Goal: Find specific page/section: Find specific page/section

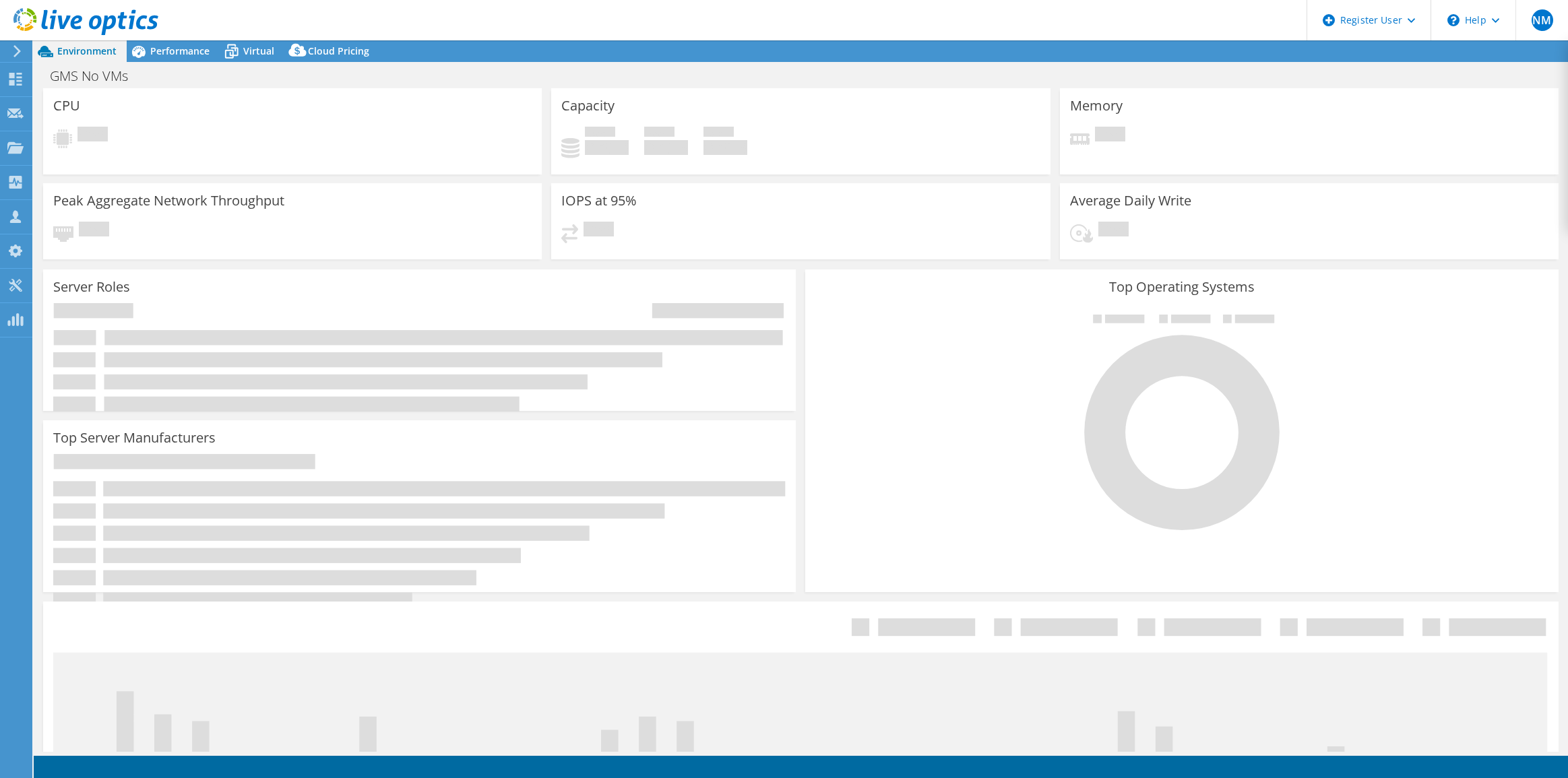
select select "USD"
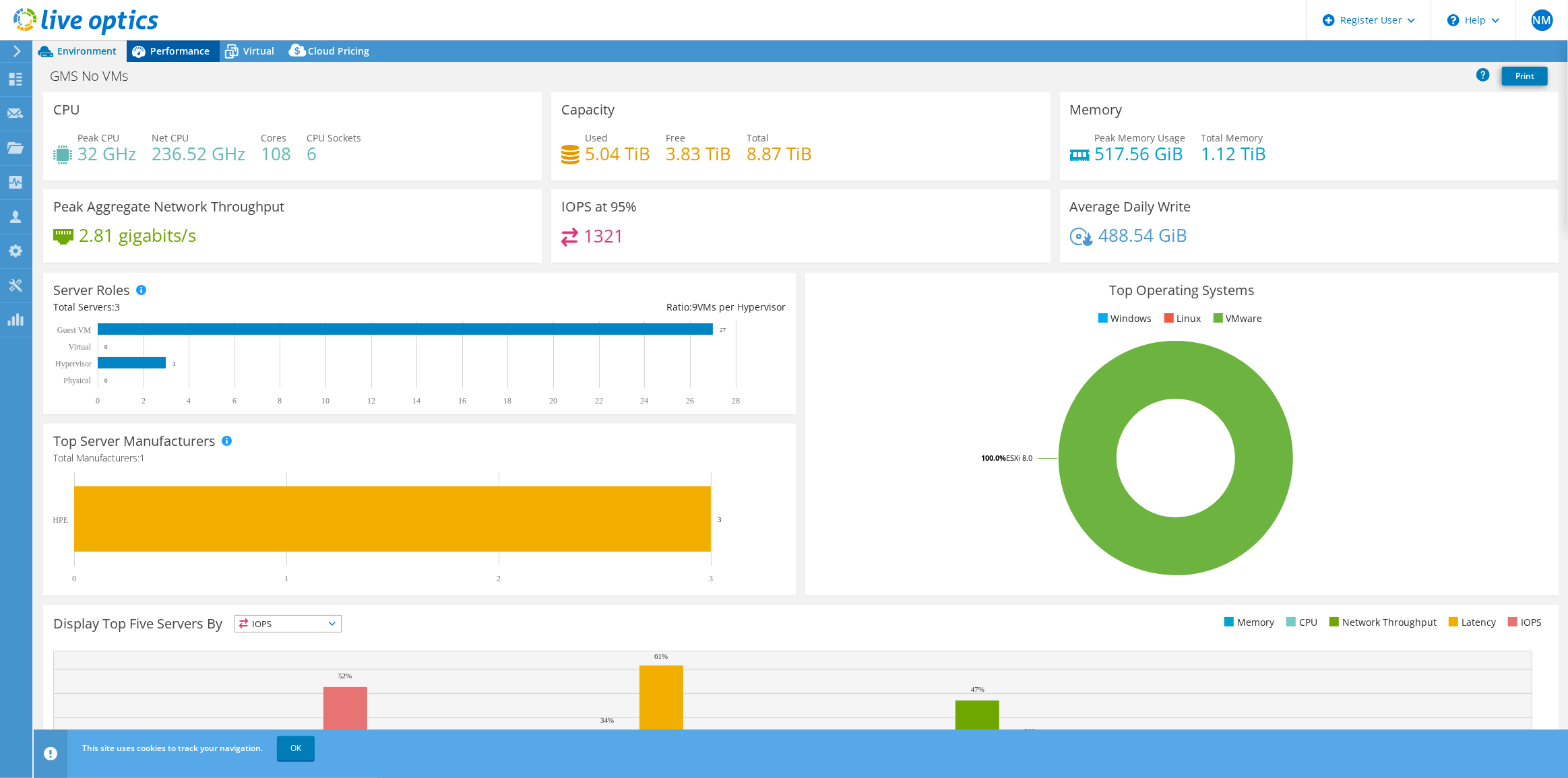
click at [172, 60] on div "Performance" at bounding box center [173, 51] width 93 height 21
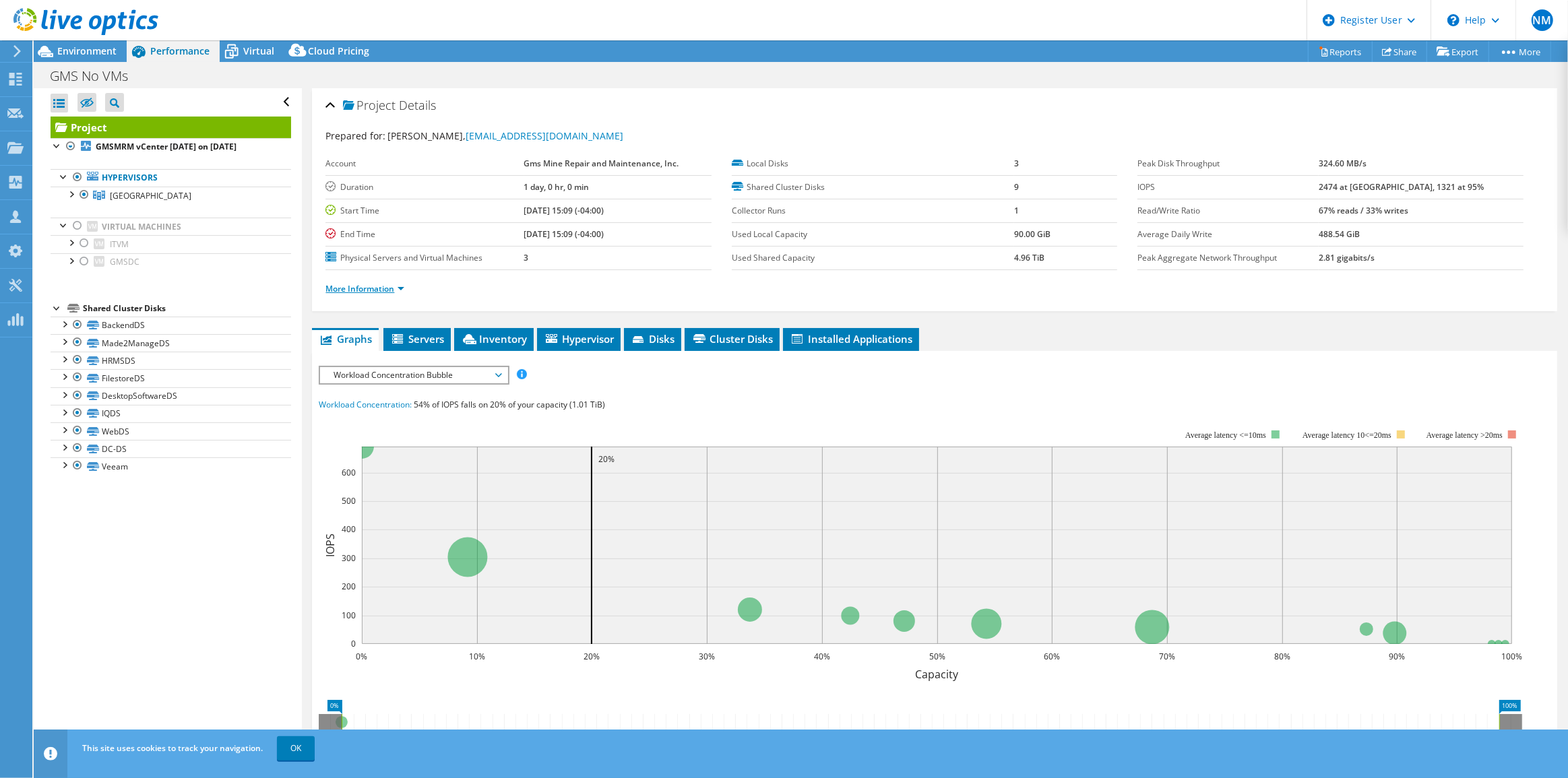
click at [395, 286] on link "More Information" at bounding box center [365, 289] width 79 height 12
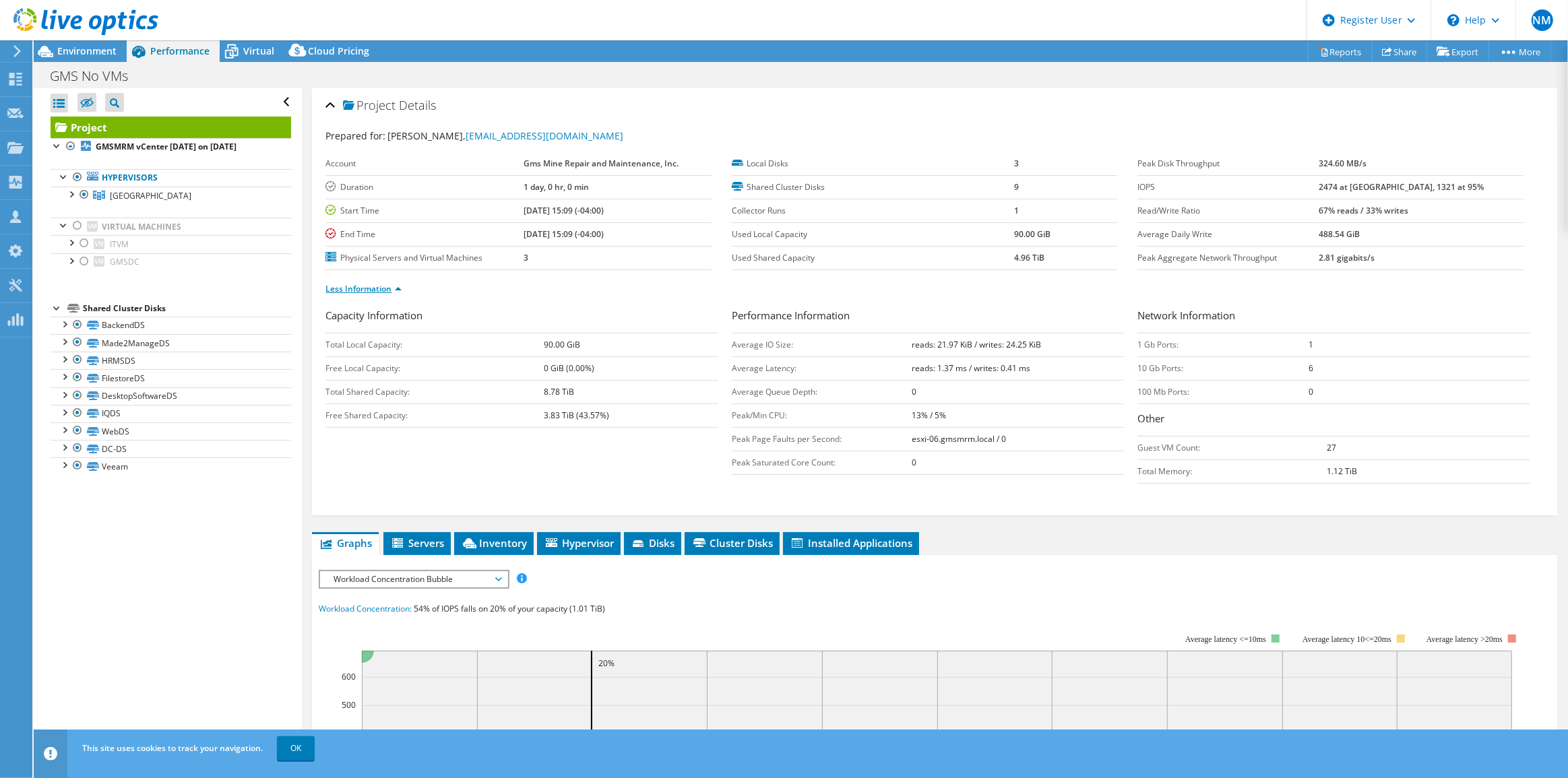
click at [395, 286] on link "Less Information" at bounding box center [364, 289] width 76 height 12
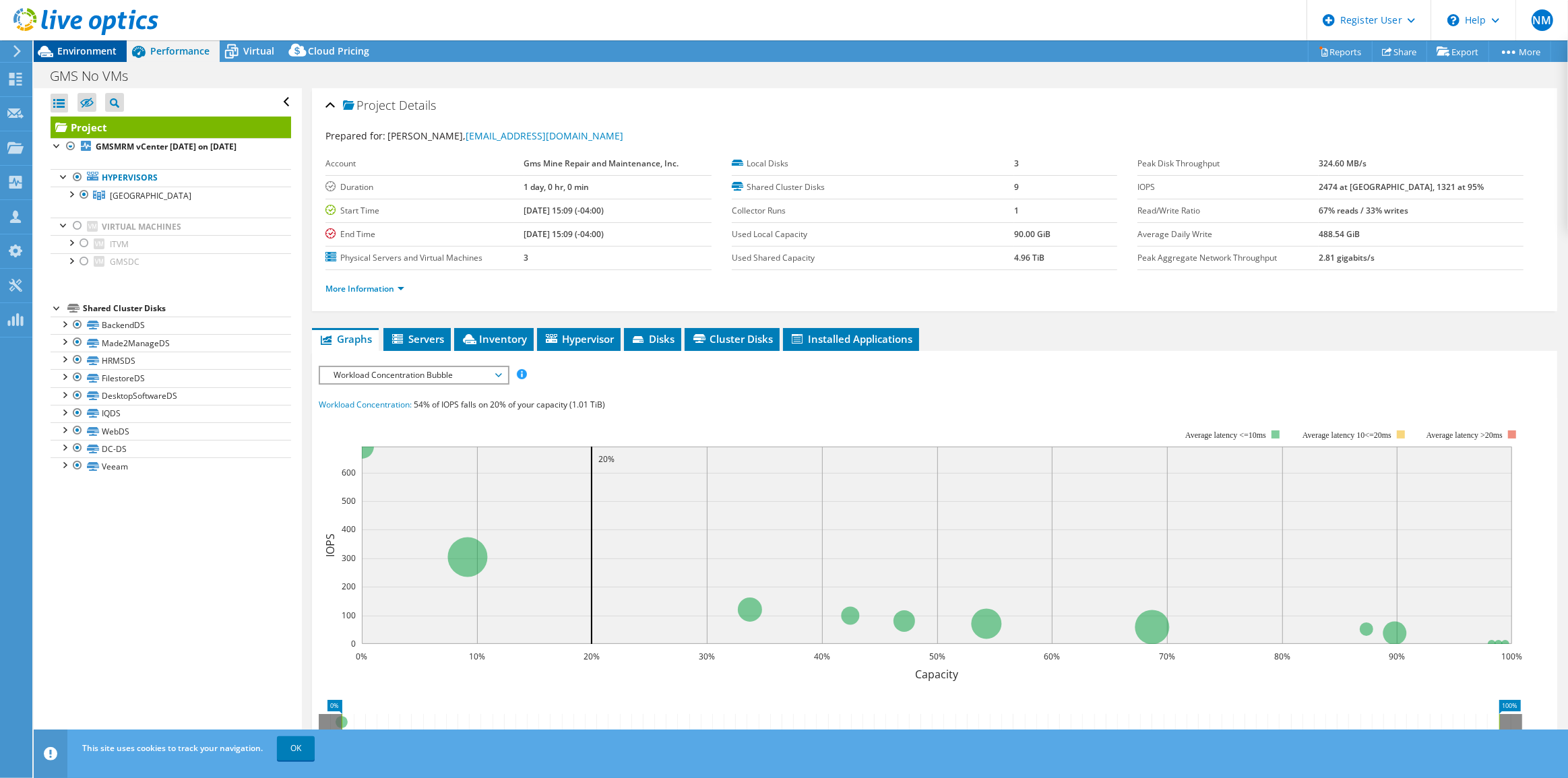
click at [94, 46] on span "Environment" at bounding box center [87, 50] width 59 height 13
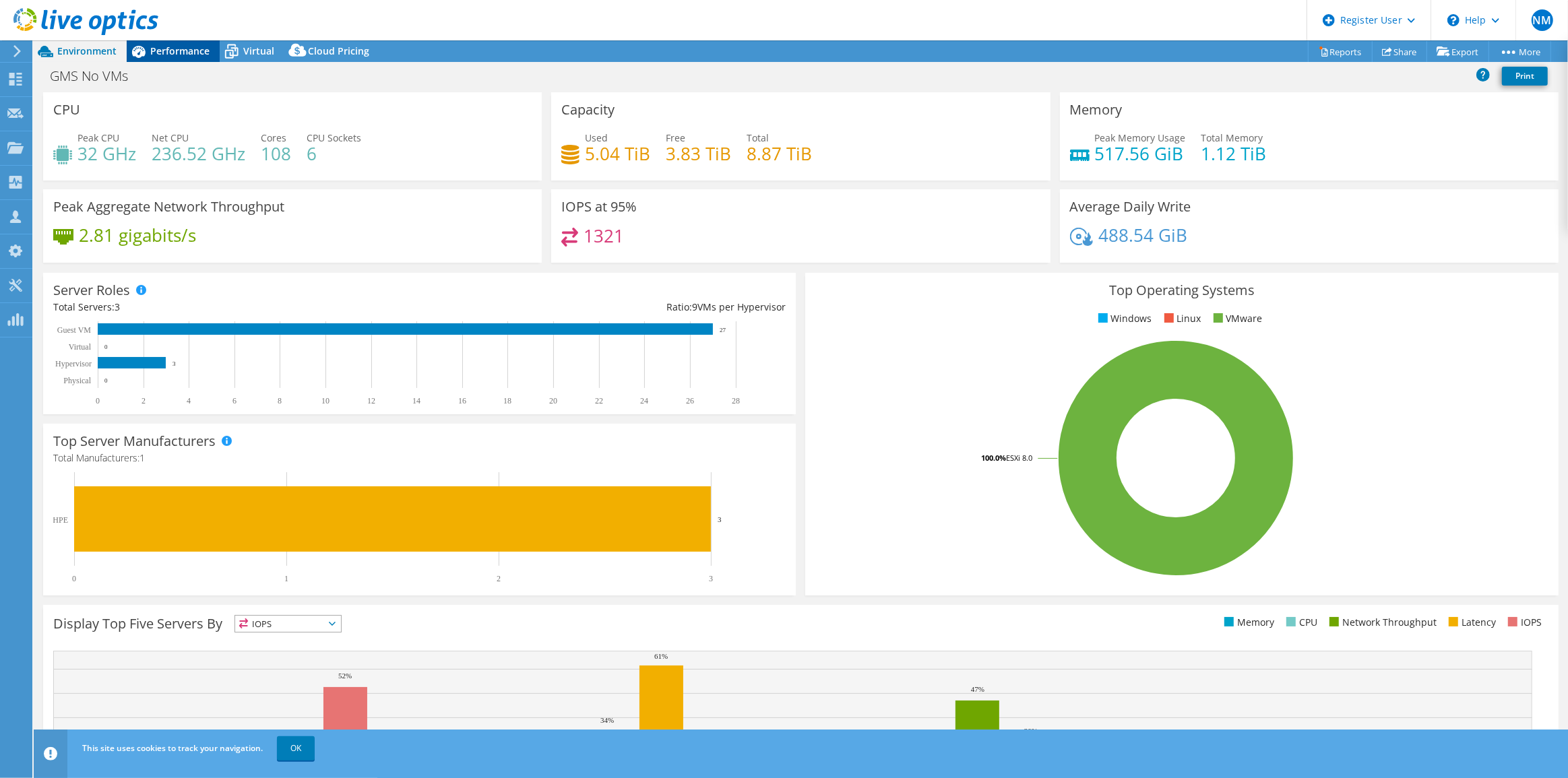
click at [174, 47] on span "Performance" at bounding box center [180, 50] width 59 height 13
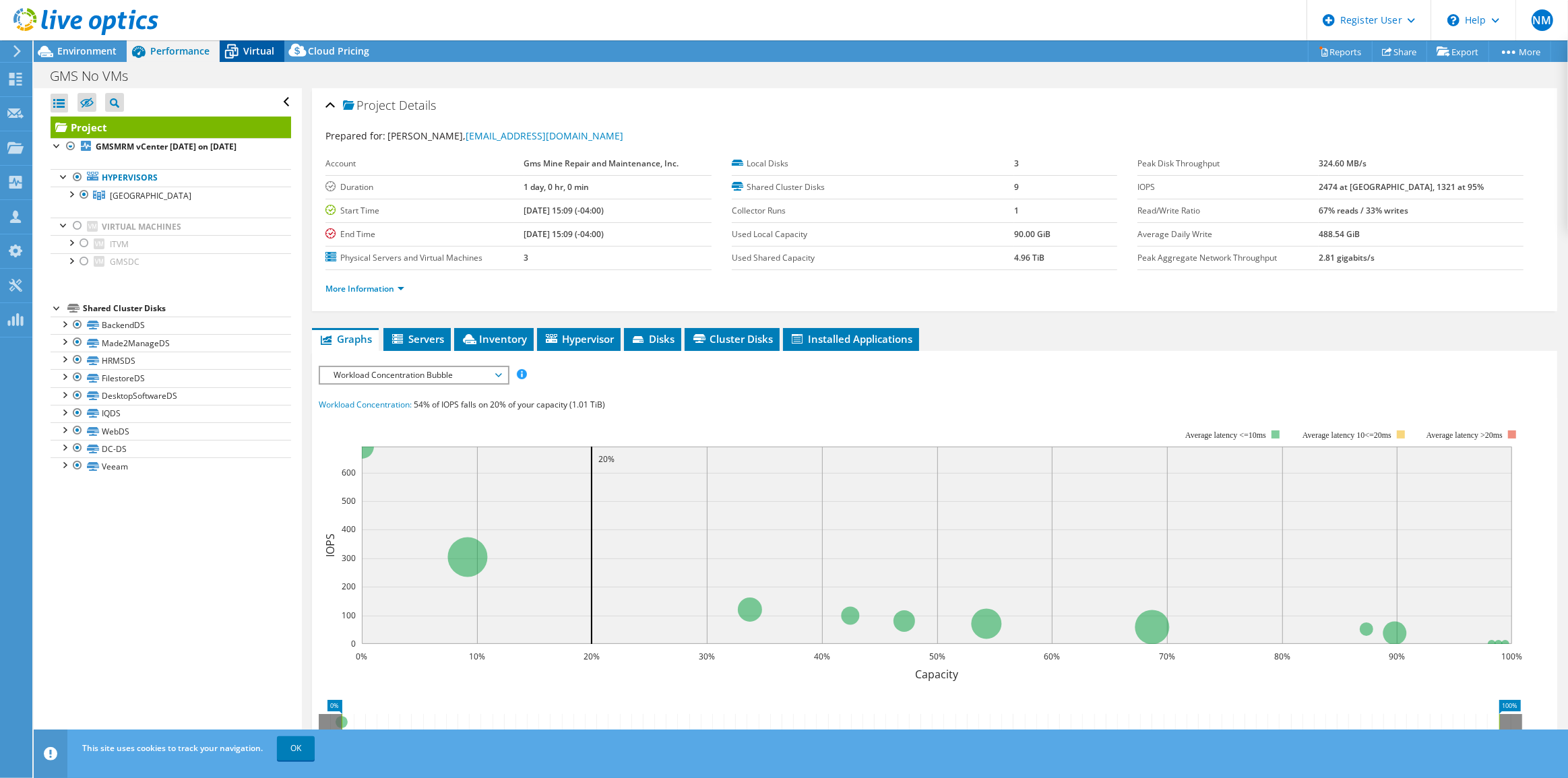
click at [265, 54] on span "Virtual" at bounding box center [259, 50] width 31 height 13
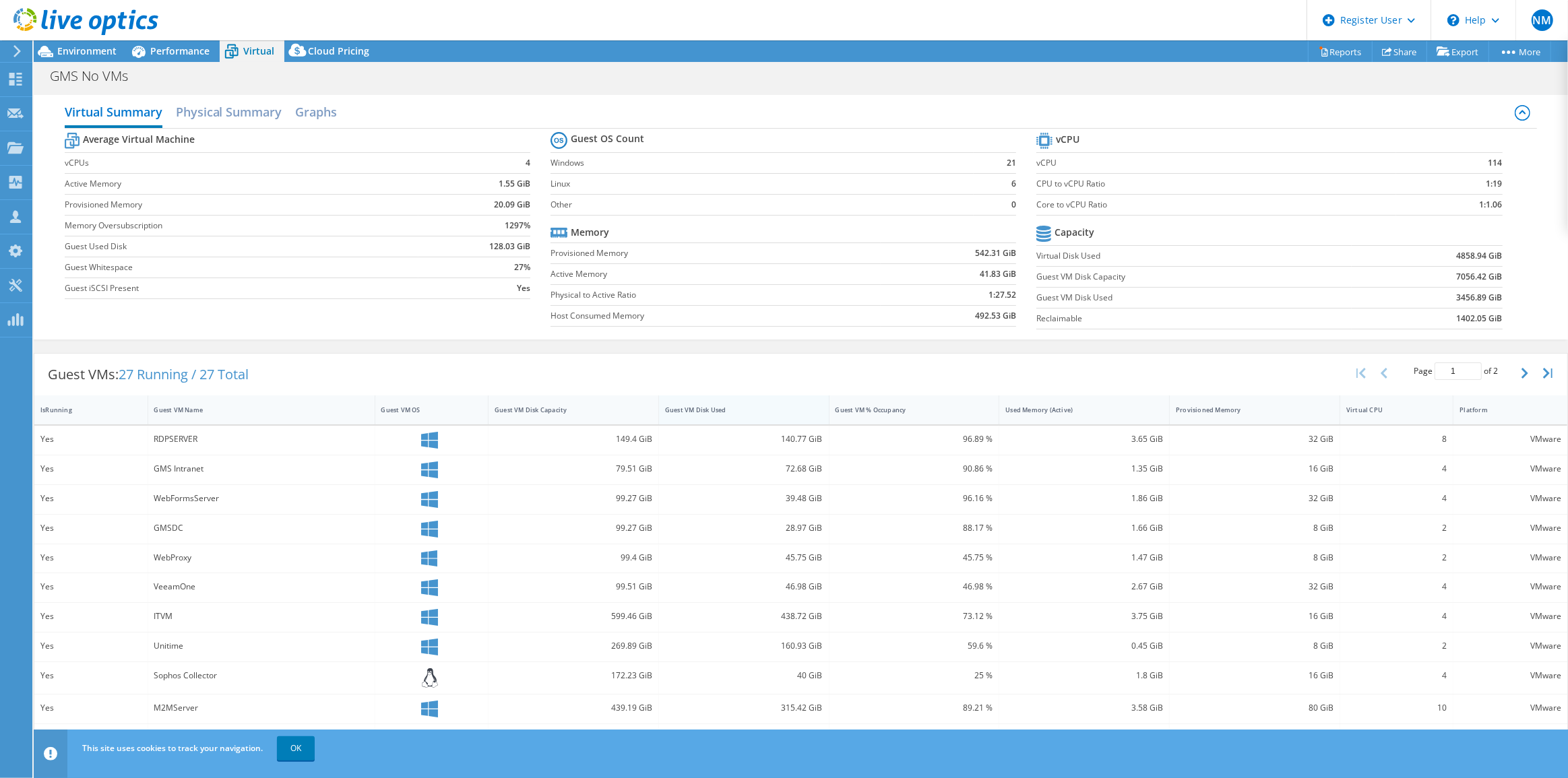
click at [715, 409] on div "Guest VM Disk Used" at bounding box center [735, 409] width 142 height 8
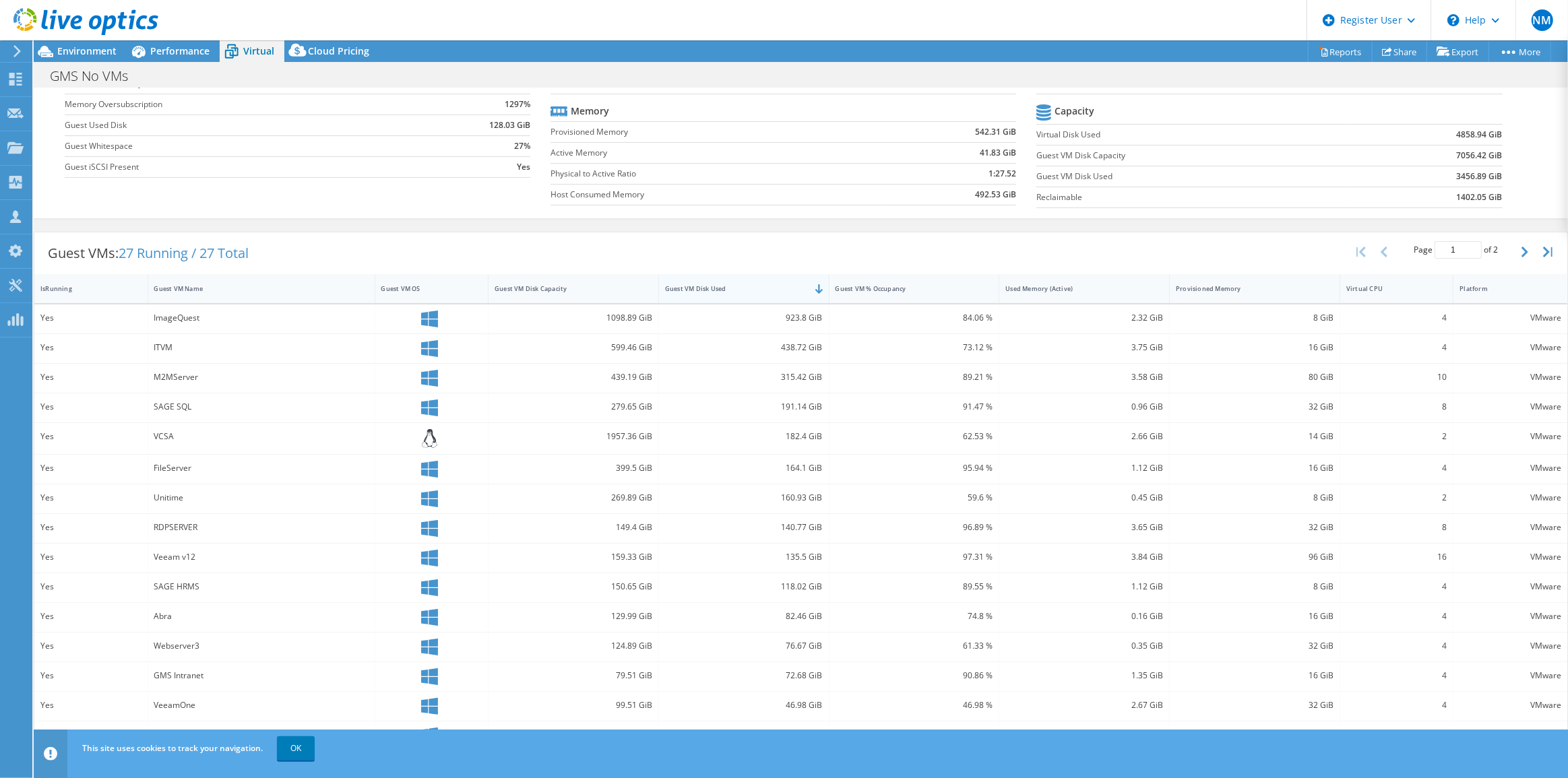
scroll to position [122, 0]
click at [74, 55] on span "Environment" at bounding box center [87, 50] width 59 height 13
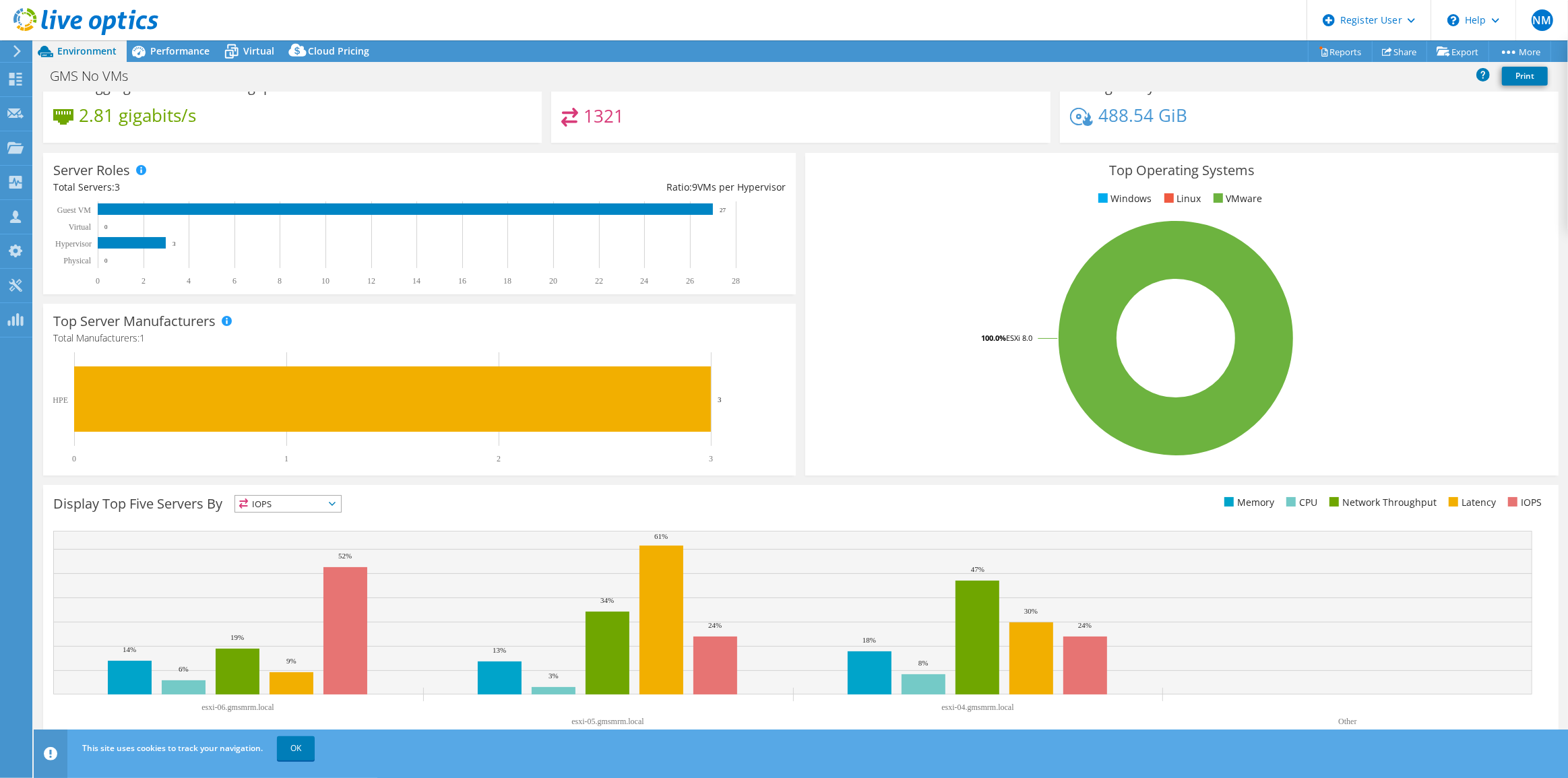
scroll to position [0, 0]
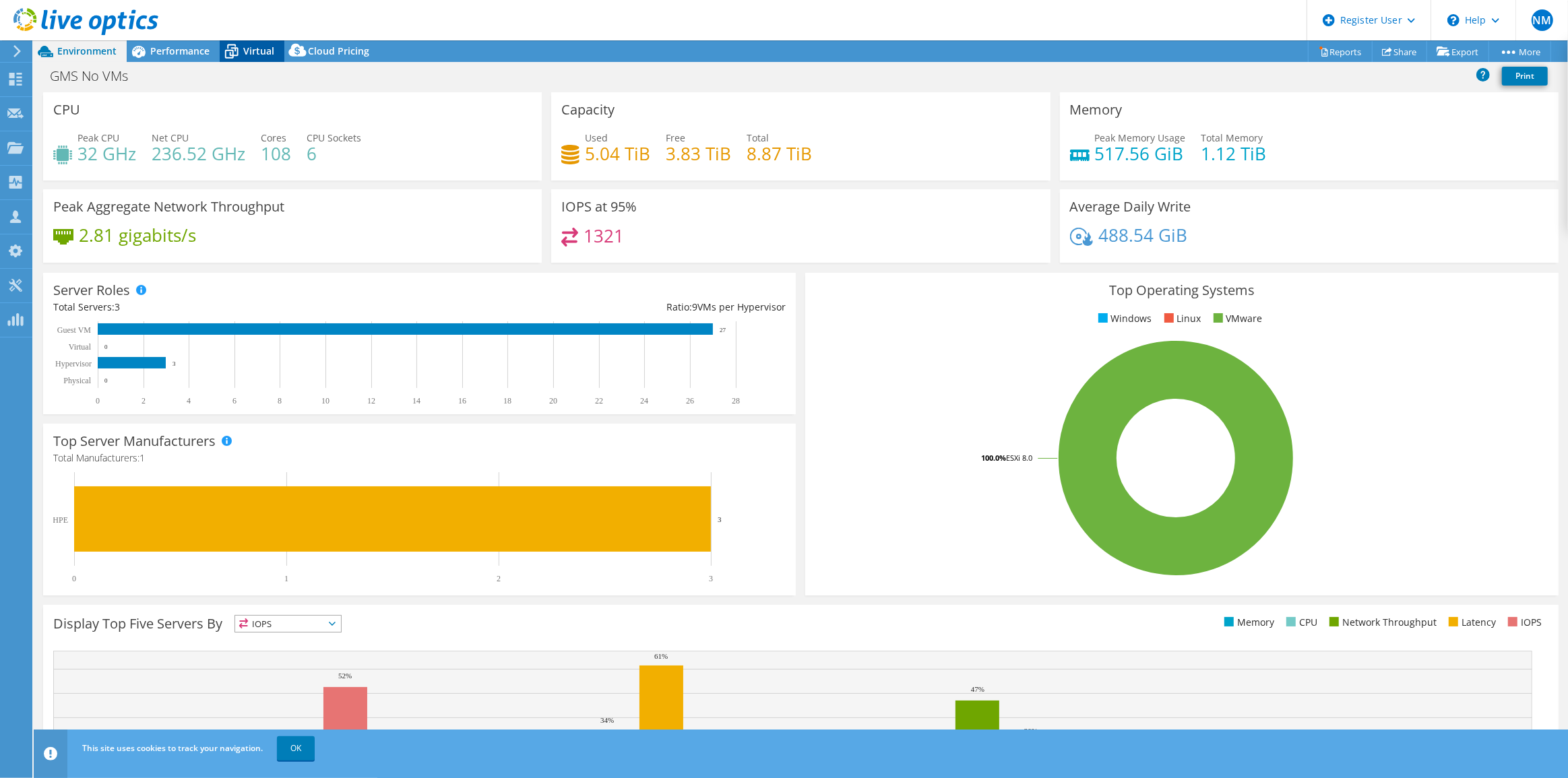
click at [258, 47] on span "Virtual" at bounding box center [259, 50] width 31 height 13
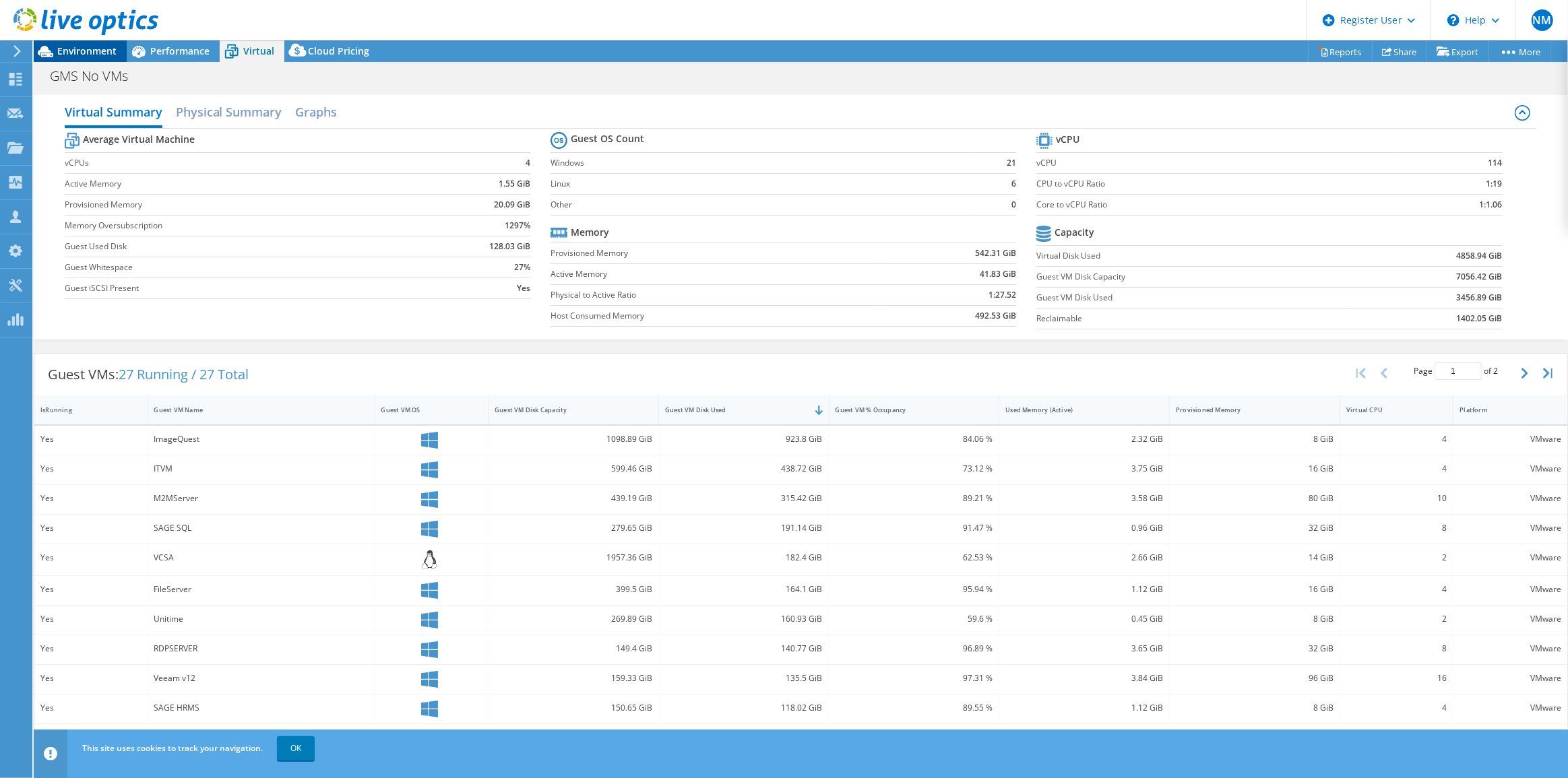
click at [92, 59] on div "Environment" at bounding box center [81, 51] width 93 height 21
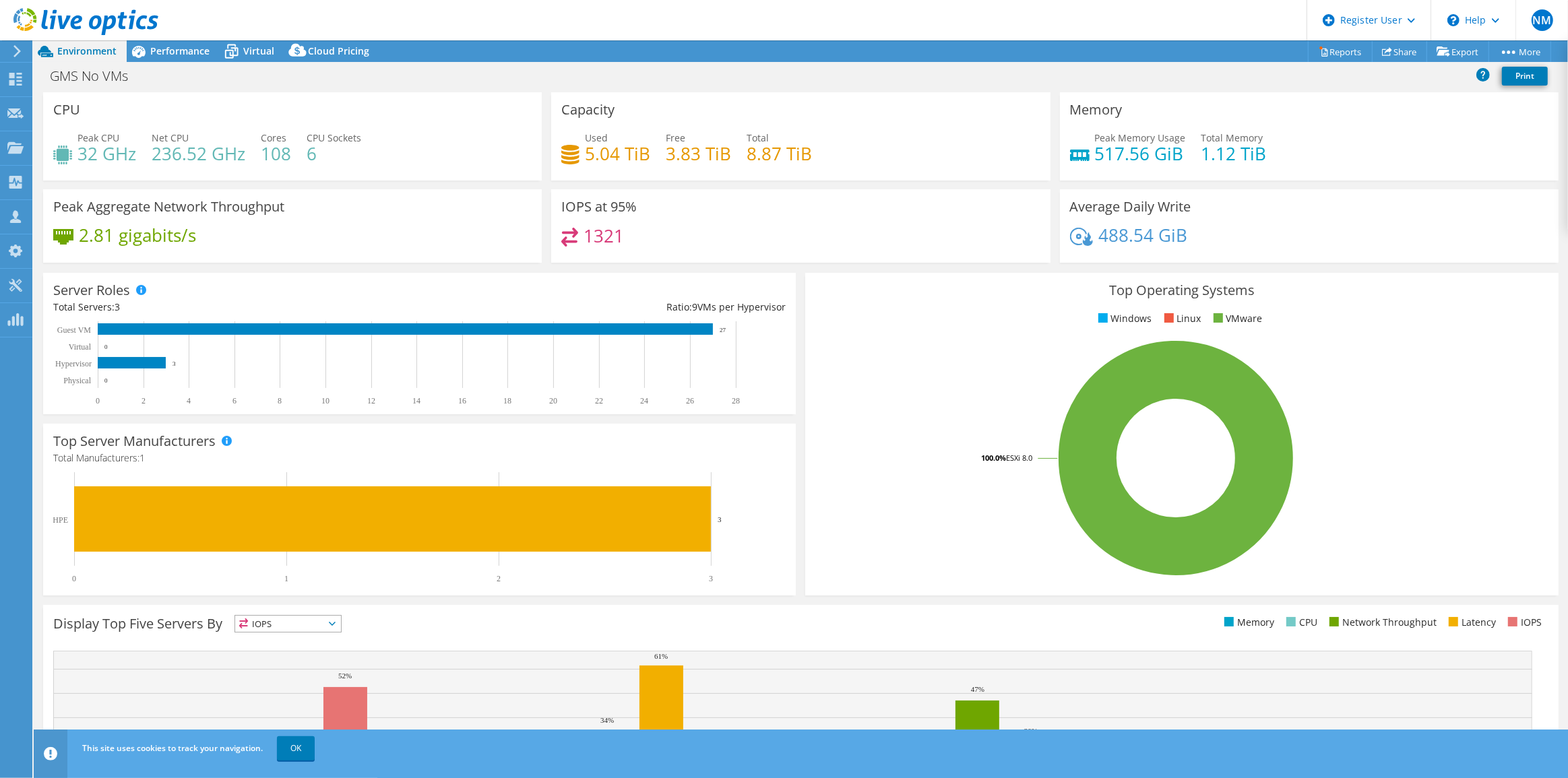
click at [87, 14] on icon at bounding box center [86, 22] width 145 height 28
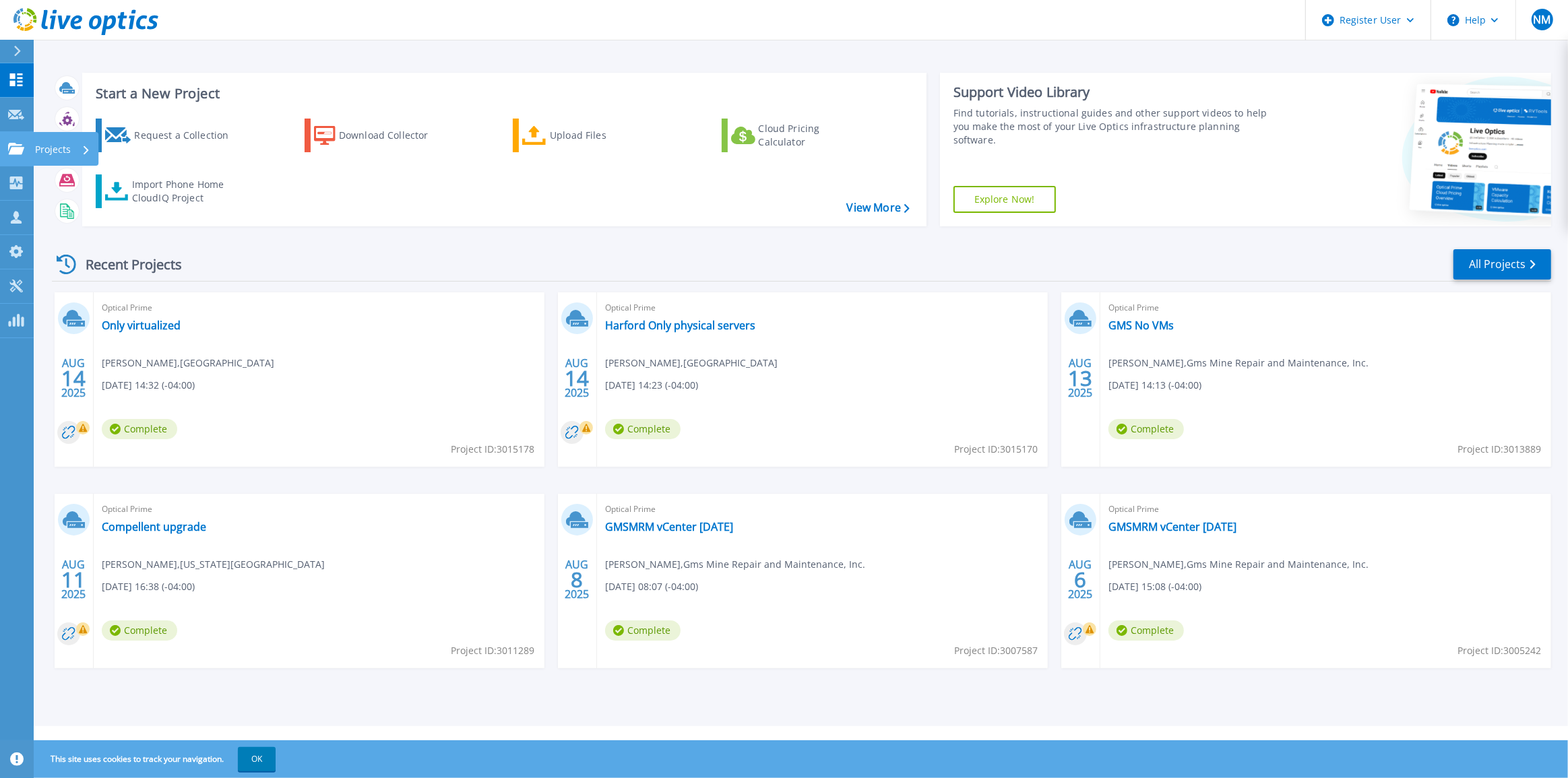
click at [20, 153] on icon at bounding box center [16, 148] width 16 height 12
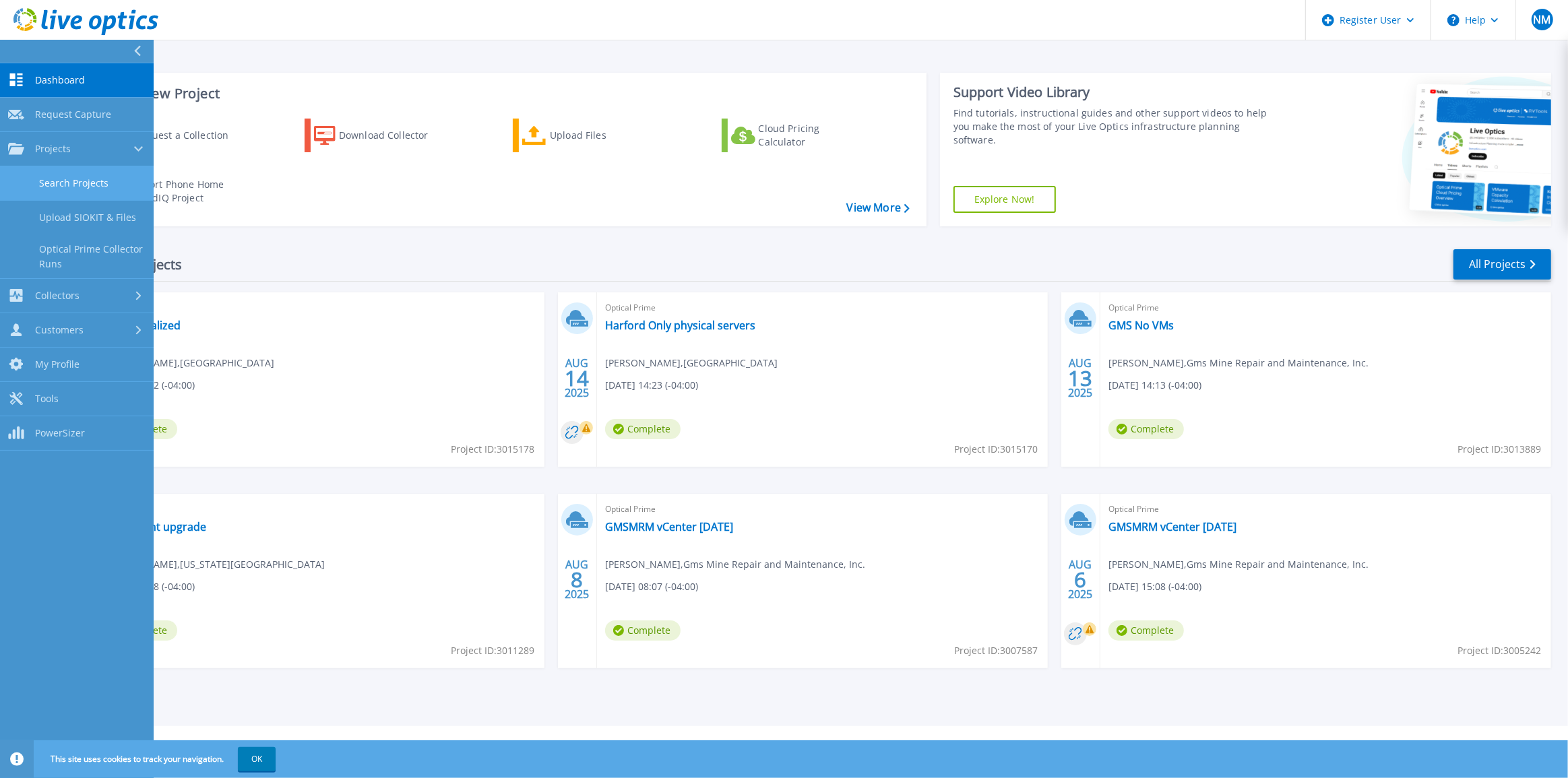
click at [74, 198] on link "Search Projects" at bounding box center [76, 183] width 153 height 35
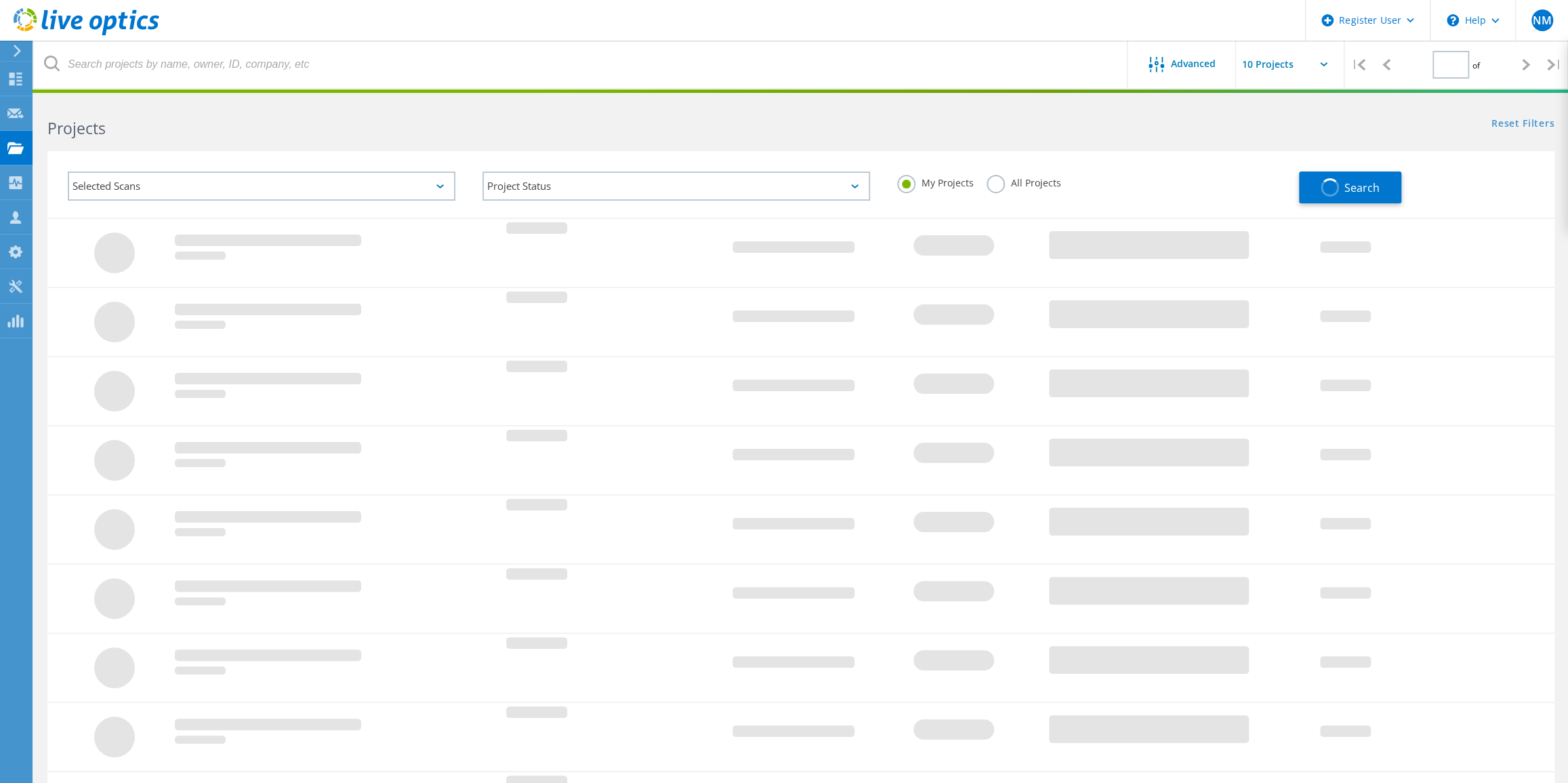
type input "1"
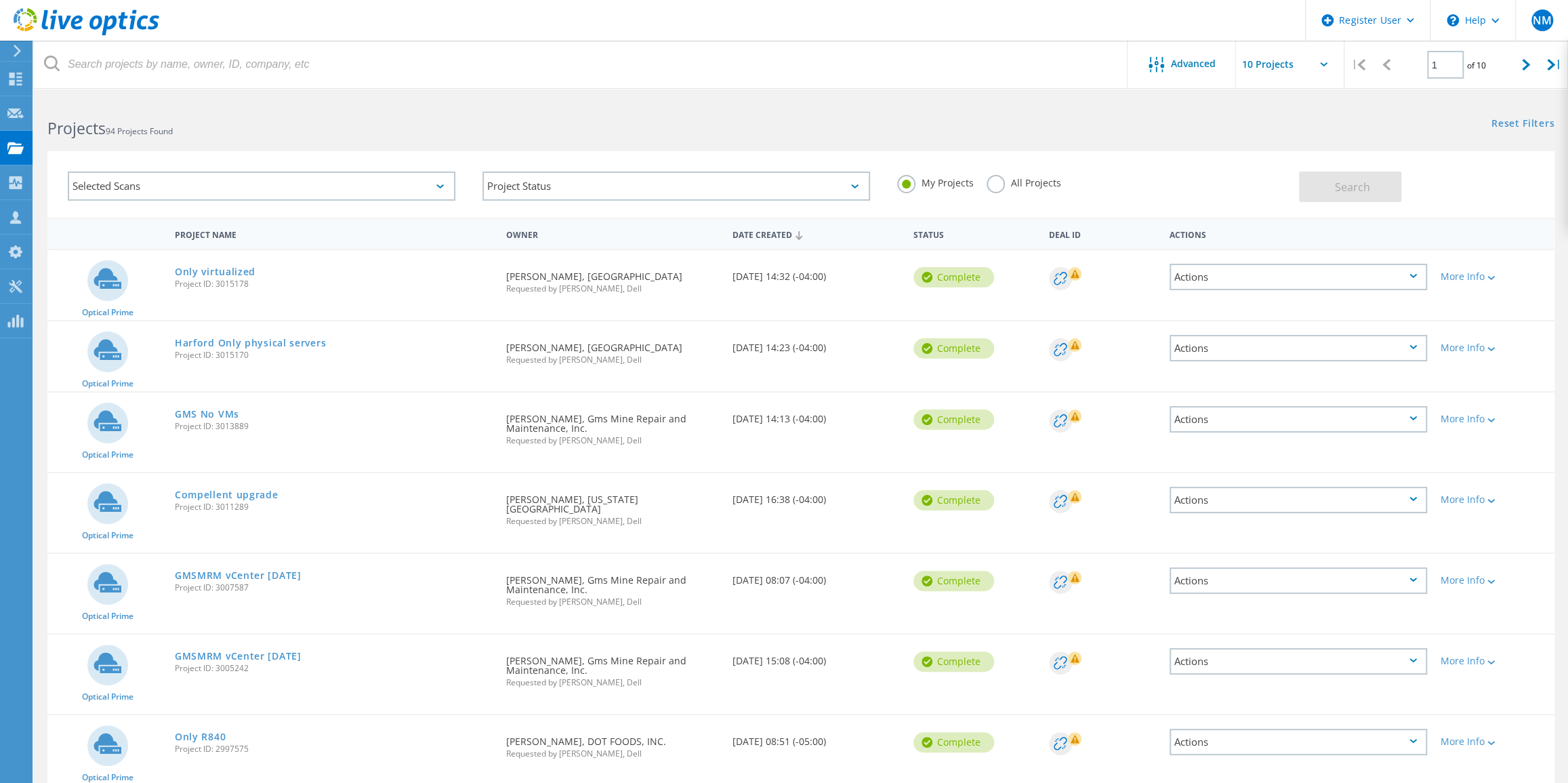
drag, startPoint x: 992, startPoint y: 181, endPoint x: 744, endPoint y: 141, distance: 251.2
click at [992, 182] on label "All Projects" at bounding box center [1023, 181] width 74 height 13
click at [0, 0] on input "All Projects" at bounding box center [0, 0] width 0 height 0
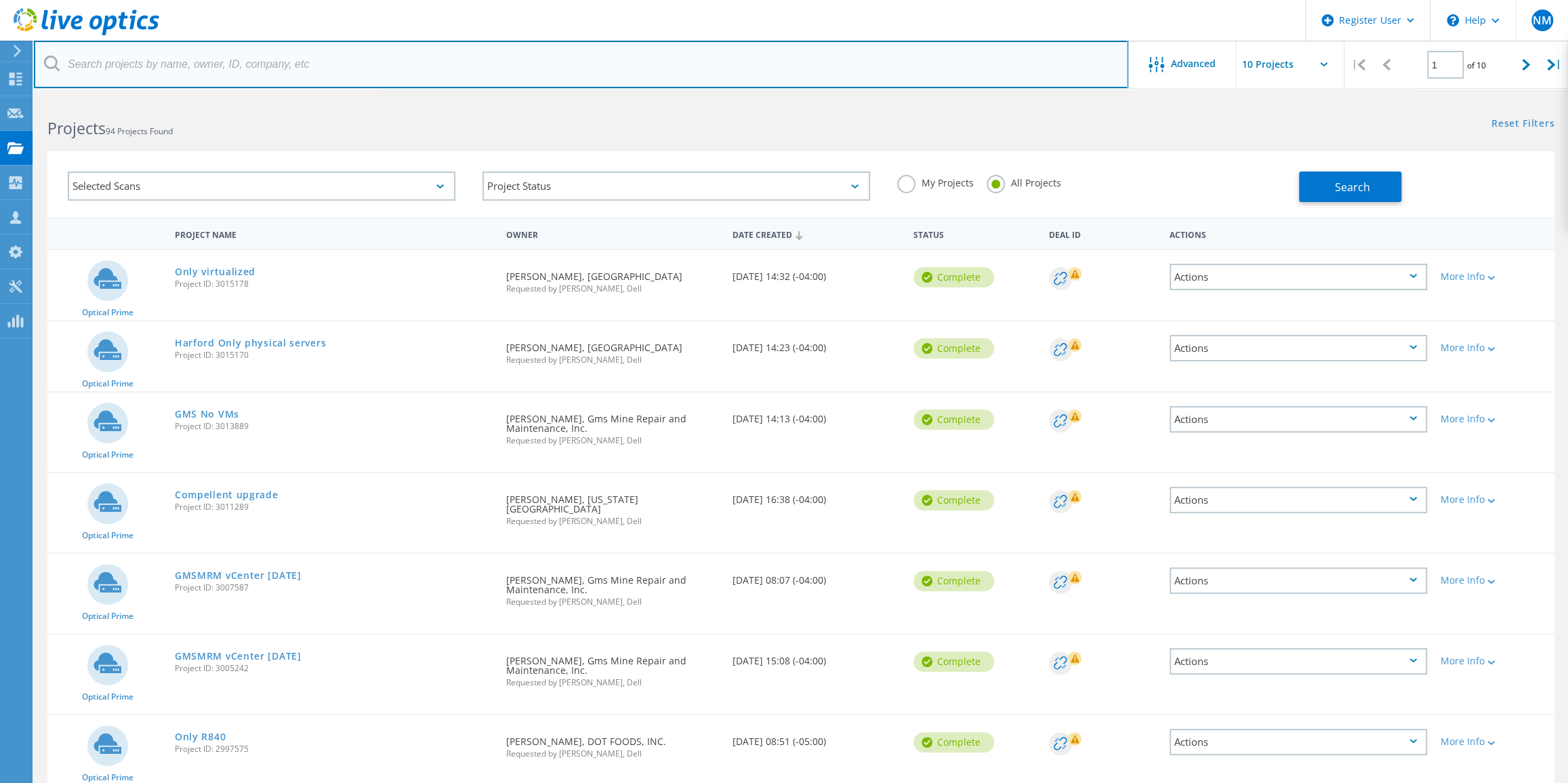
click at [338, 68] on input "text" at bounding box center [581, 65] width 1094 height 48
type input "petfood"
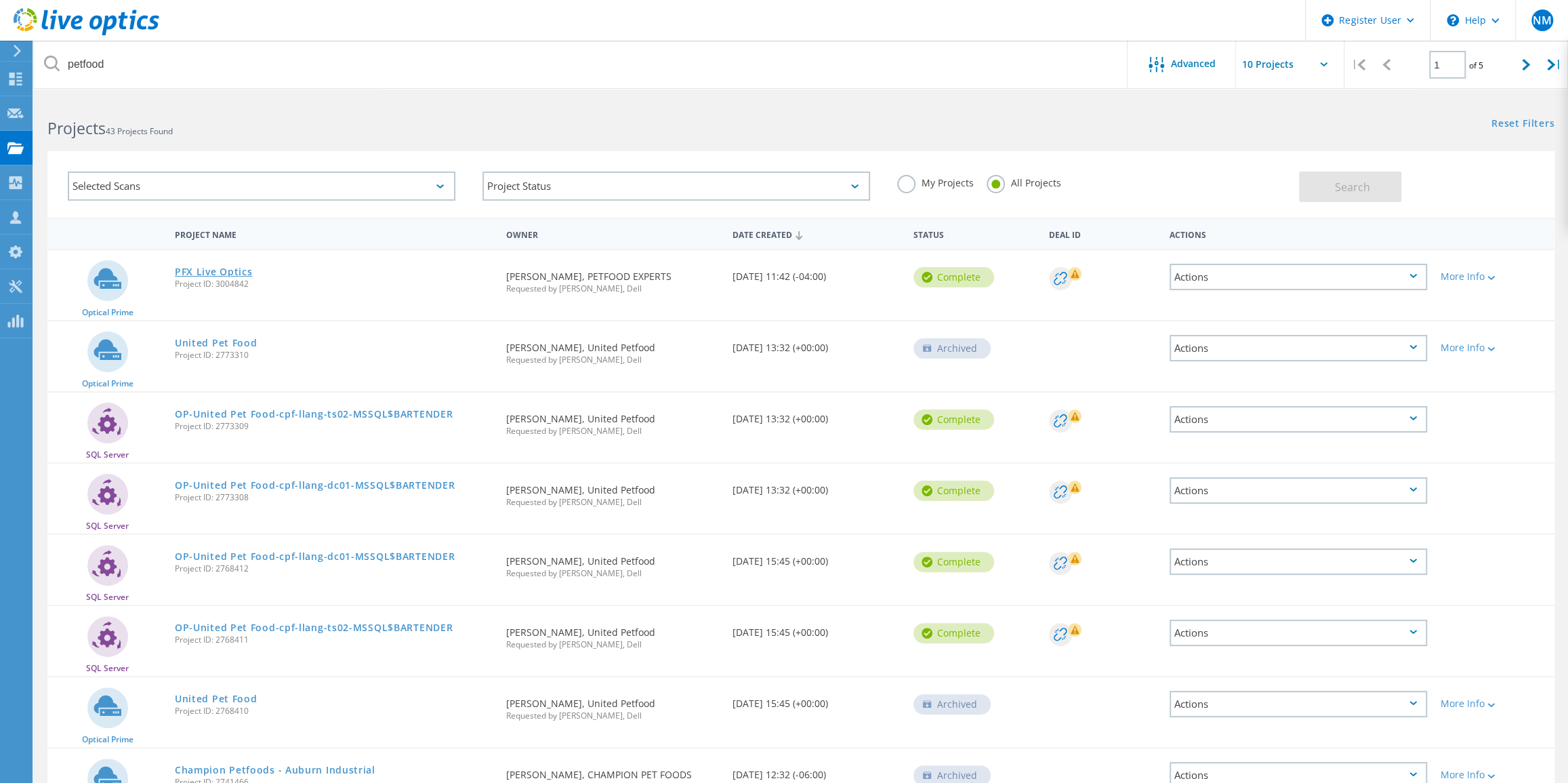
click at [233, 269] on link "PFX Live Optics" at bounding box center [213, 271] width 78 height 9
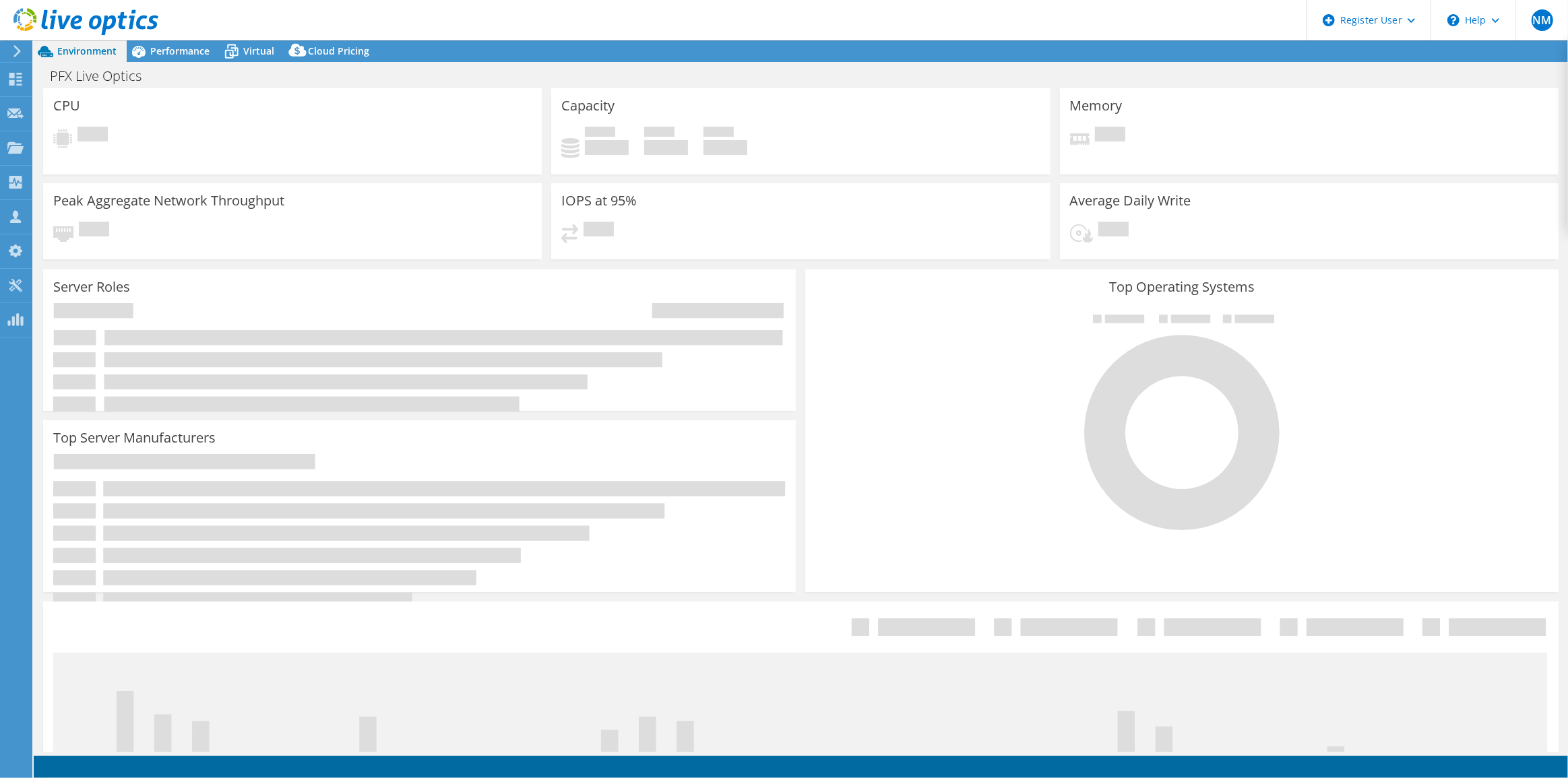
select select "USD"
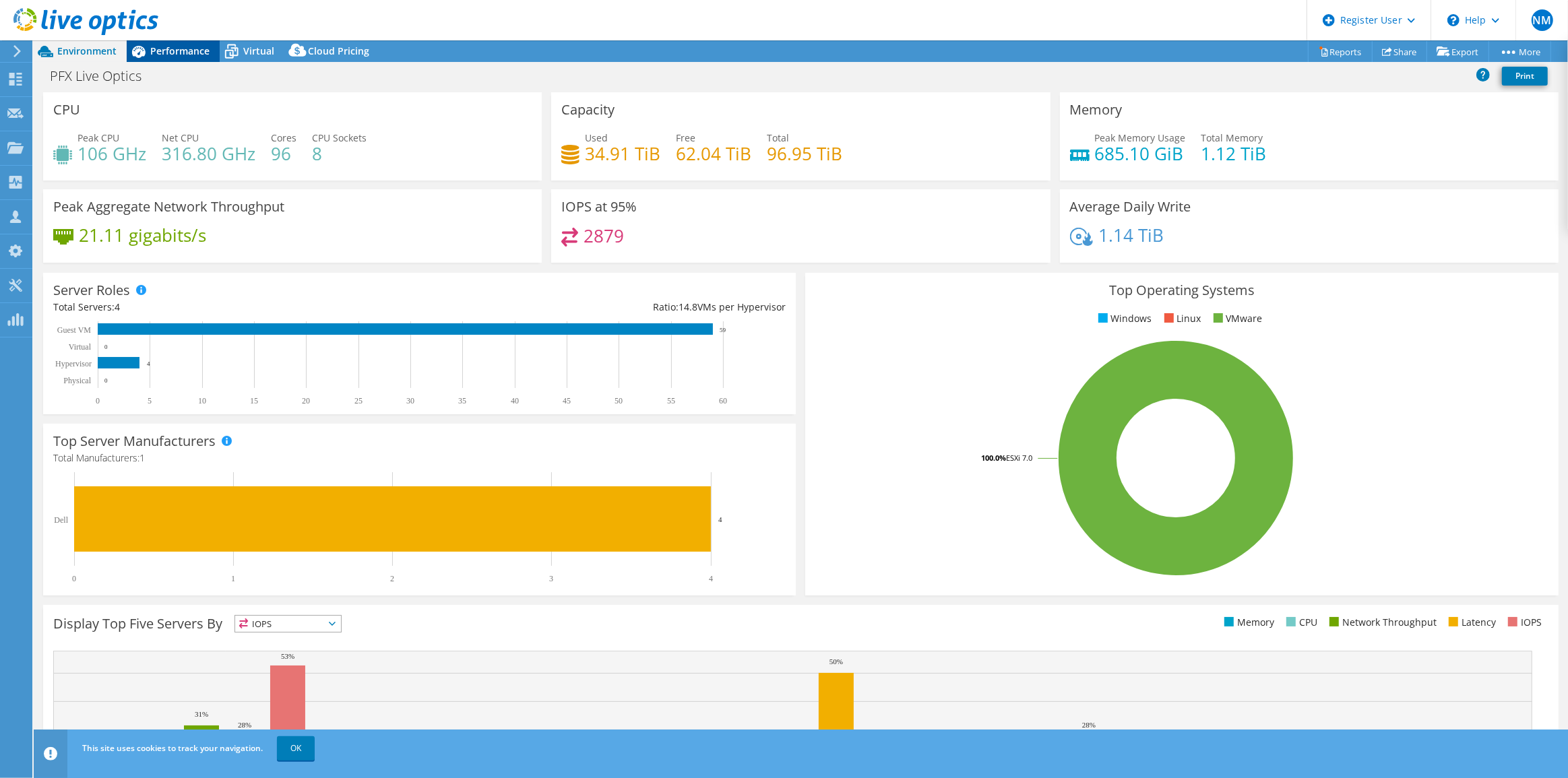
click at [194, 51] on span "Performance" at bounding box center [180, 50] width 59 height 13
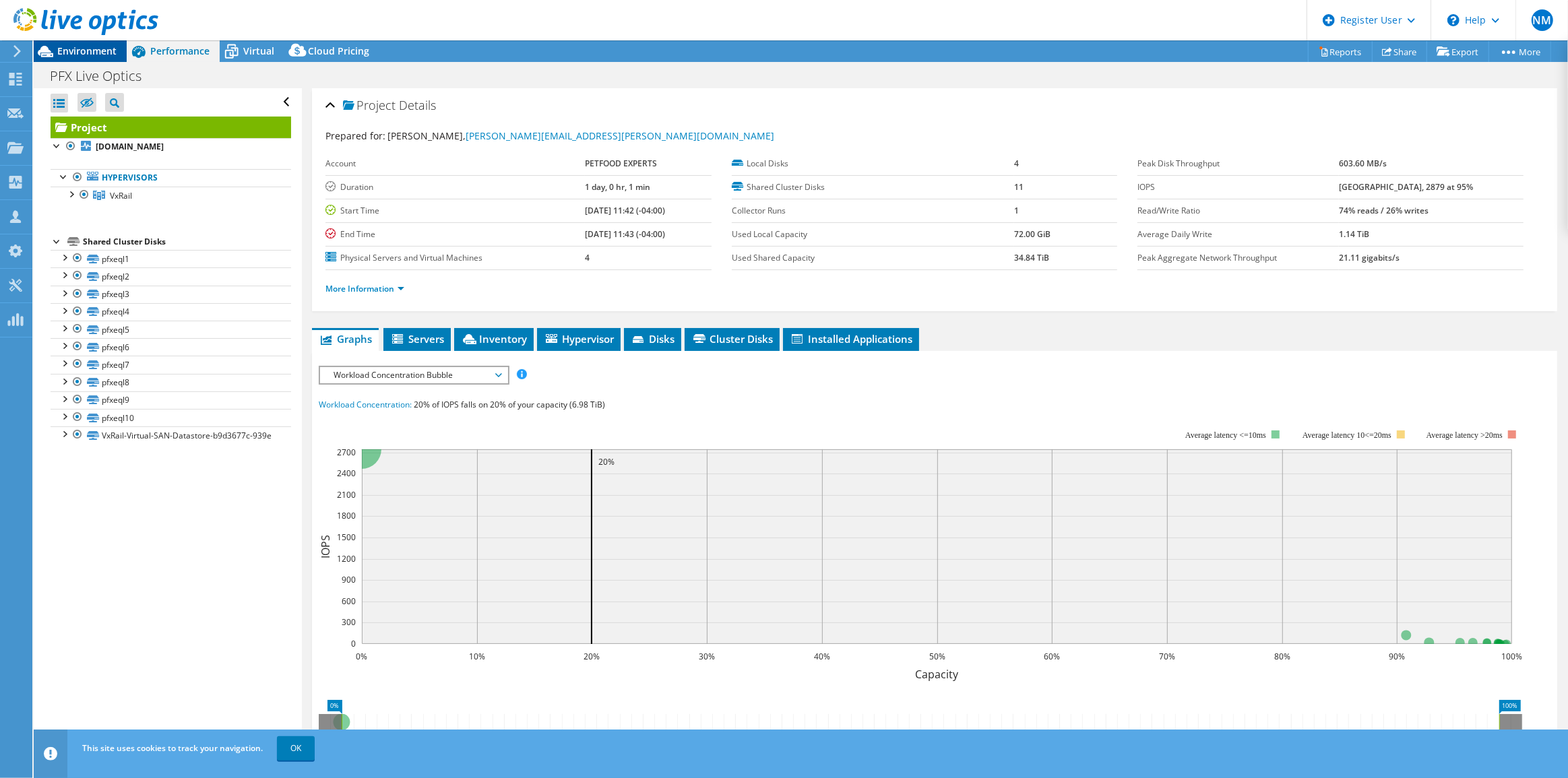
click at [93, 54] on span "Environment" at bounding box center [87, 50] width 59 height 13
